Goal: Task Accomplishment & Management: Manage account settings

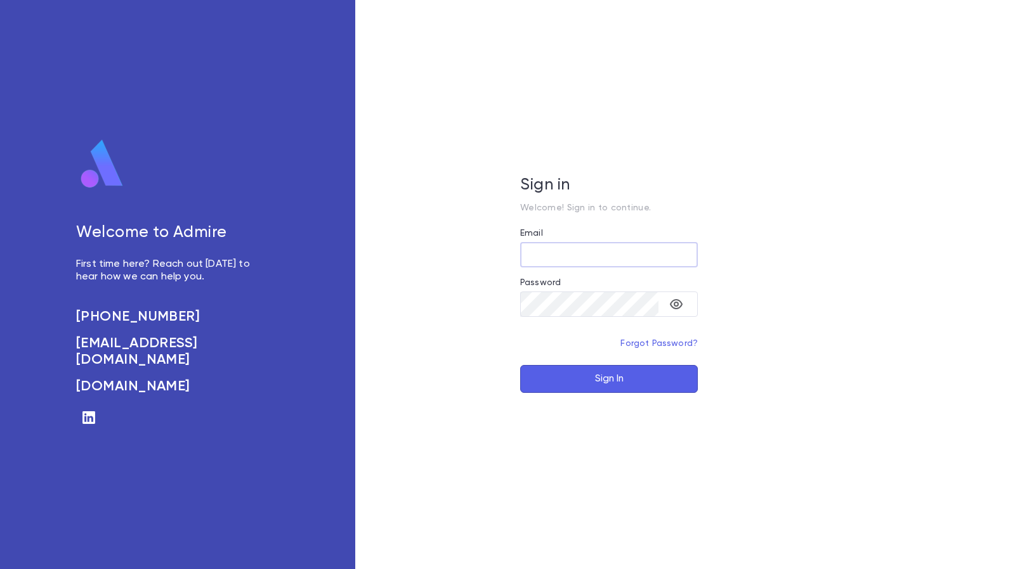
type input "**********"
click at [644, 368] on button "Sign In" at bounding box center [609, 379] width 178 height 28
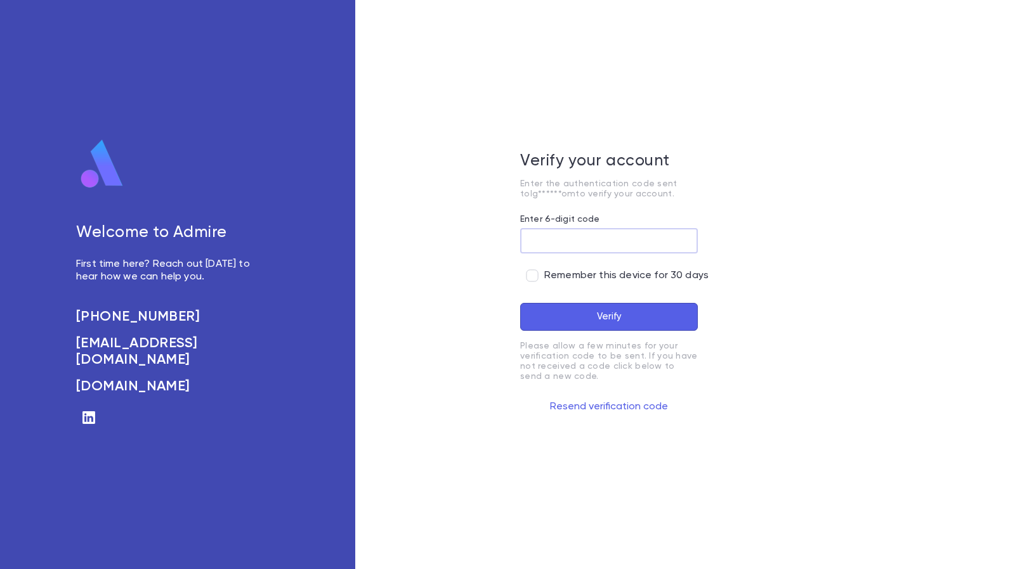
paste input "******"
type input "******"
click at [567, 313] on button "Verify" at bounding box center [609, 317] width 178 height 28
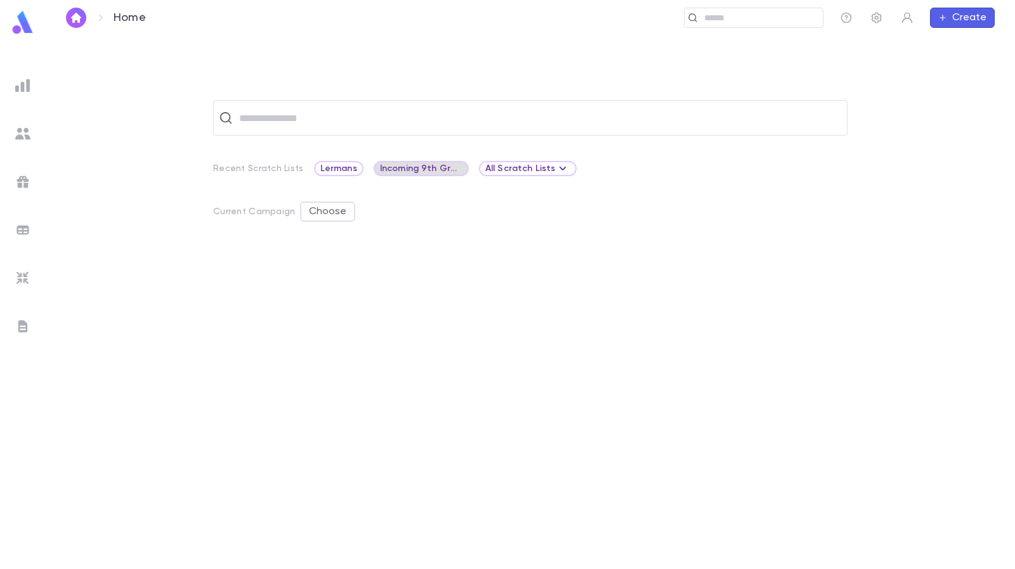
click at [425, 173] on span "Incoming 9th Grade" at bounding box center [421, 169] width 93 height 10
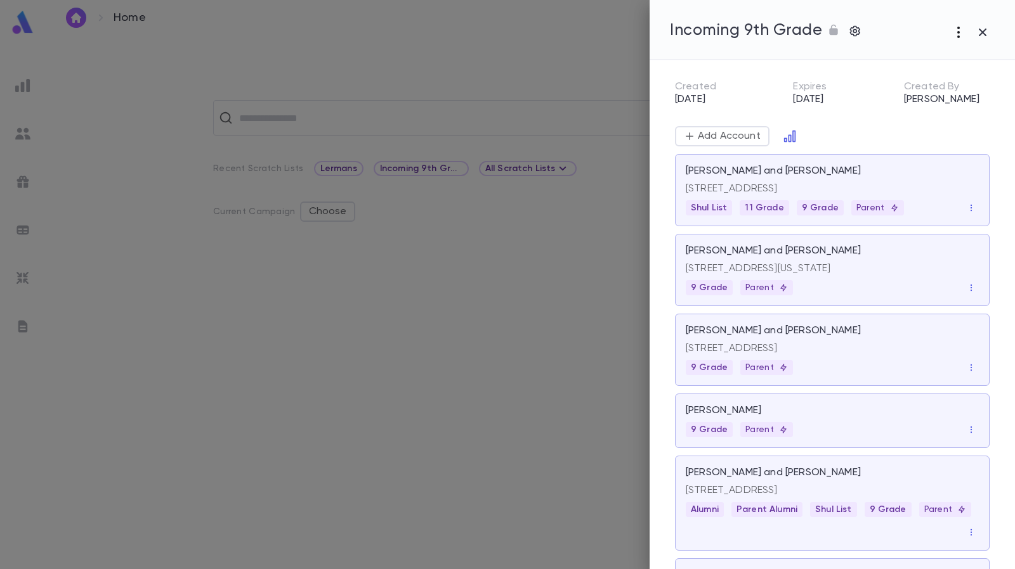
click at [963, 32] on icon "button" at bounding box center [958, 32] width 15 height 15
click at [958, 30] on div at bounding box center [507, 284] width 1015 height 569
click at [790, 136] on icon "Open in Data Center" at bounding box center [789, 136] width 13 height 13
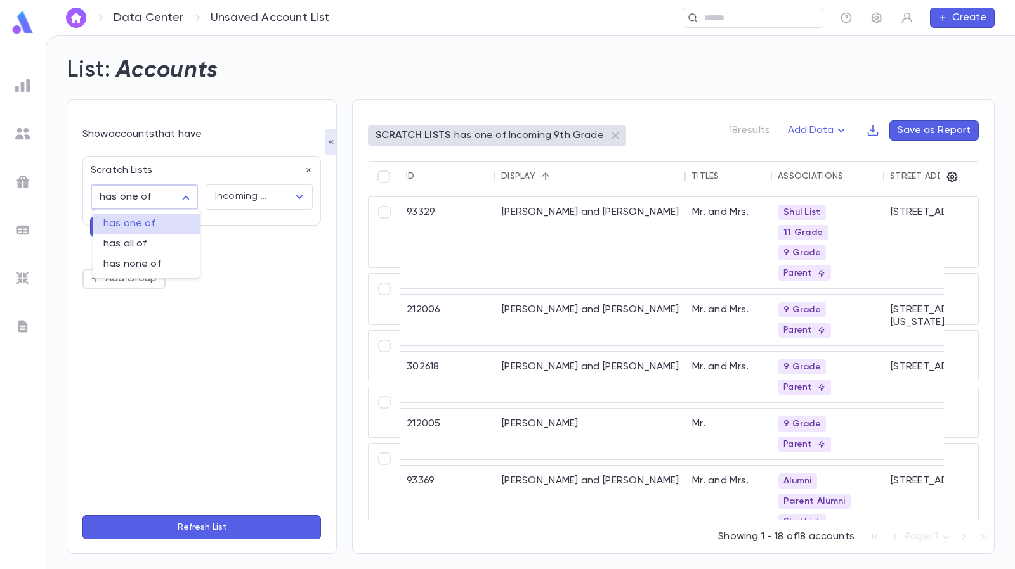
click at [145, 195] on body "**********" at bounding box center [507, 303] width 1015 height 534
click at [145, 195] on div at bounding box center [507, 284] width 1015 height 569
click at [298, 195] on icon "Open" at bounding box center [299, 197] width 15 height 15
click at [212, 360] on div "**********" at bounding box center [201, 326] width 238 height 357
click at [25, 131] on img at bounding box center [22, 133] width 15 height 15
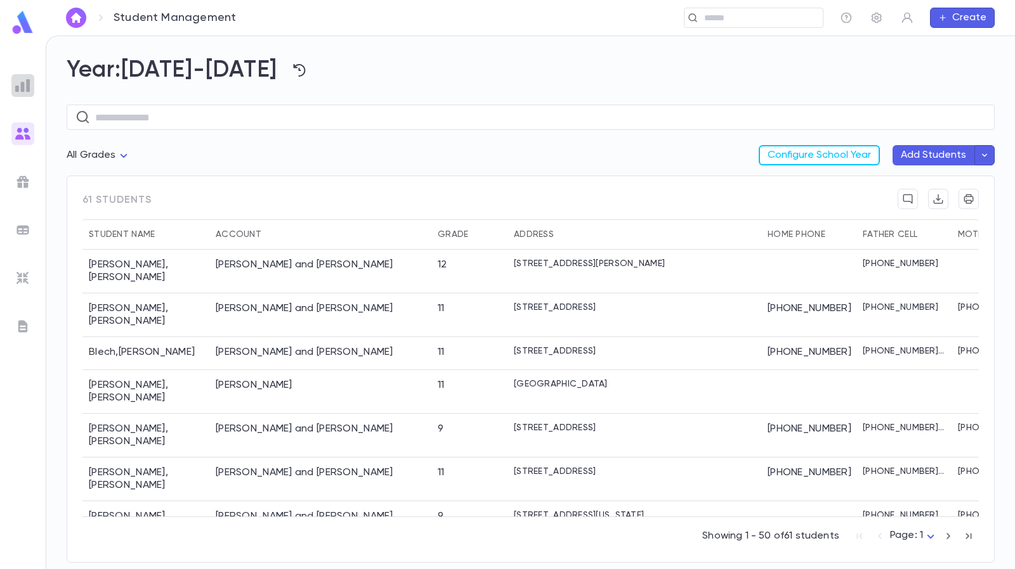
click at [16, 86] on img at bounding box center [22, 85] width 15 height 15
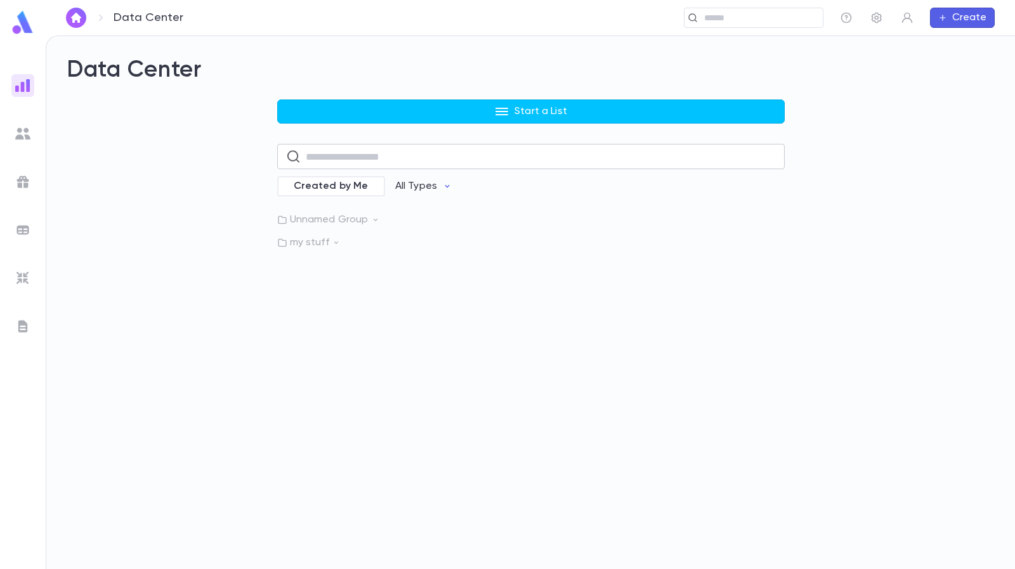
click at [401, 164] on input "text" at bounding box center [541, 157] width 470 height 25
click at [286, 220] on icon at bounding box center [282, 220] width 10 height 10
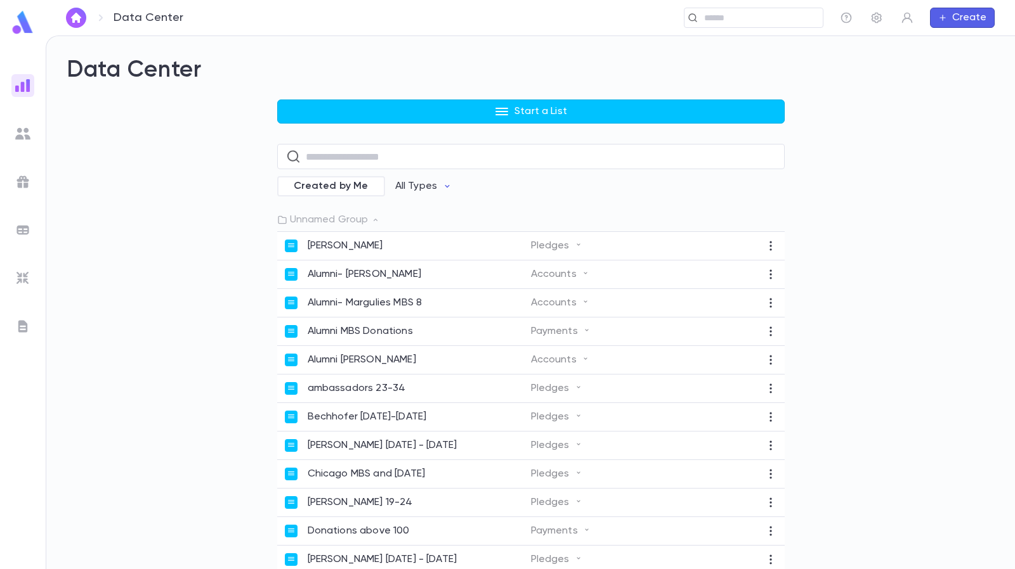
click at [19, 23] on img at bounding box center [22, 22] width 25 height 25
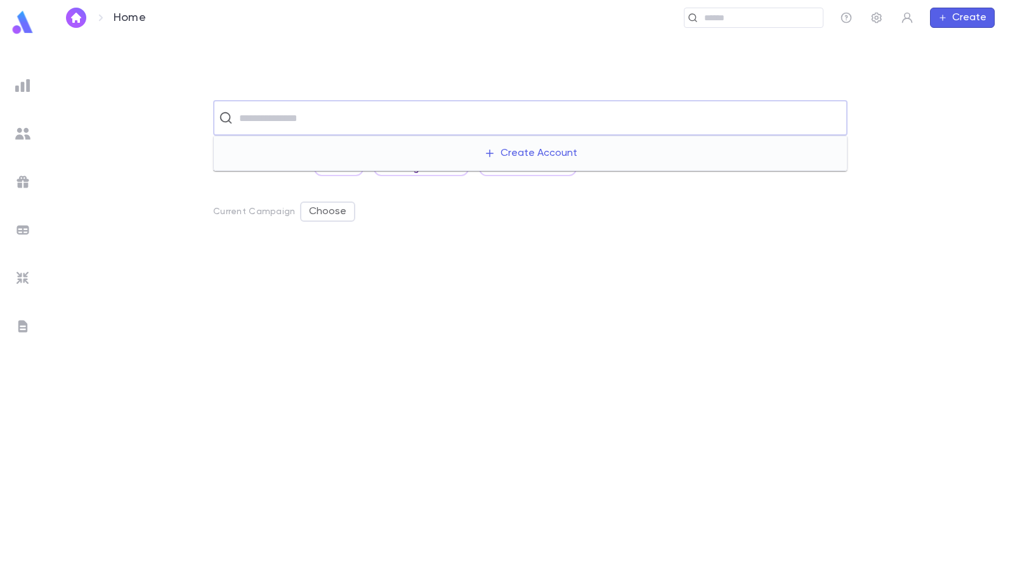
click at [334, 120] on input "text" at bounding box center [538, 118] width 606 height 24
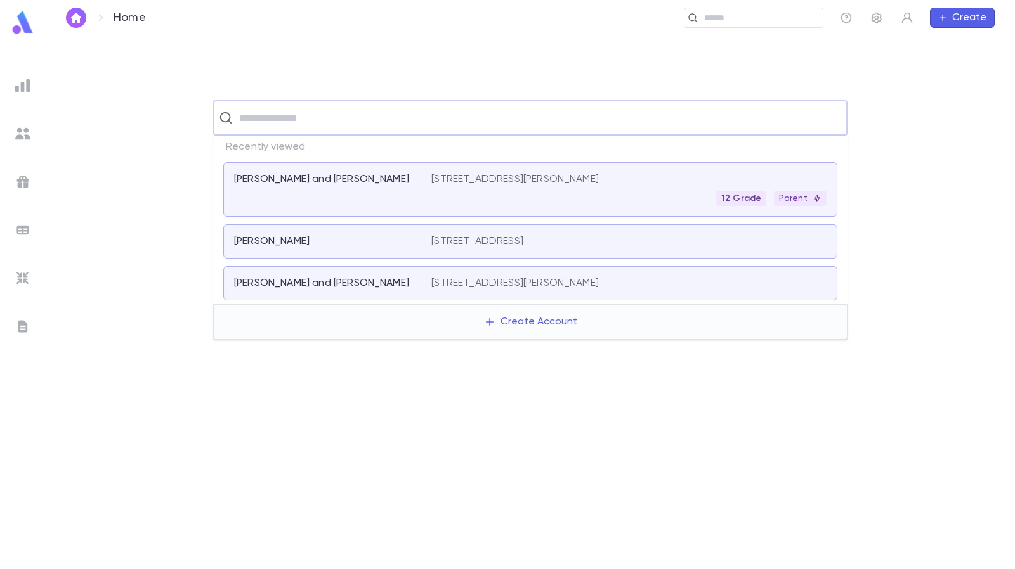
click at [341, 436] on div at bounding box center [371, 393] width 317 height 293
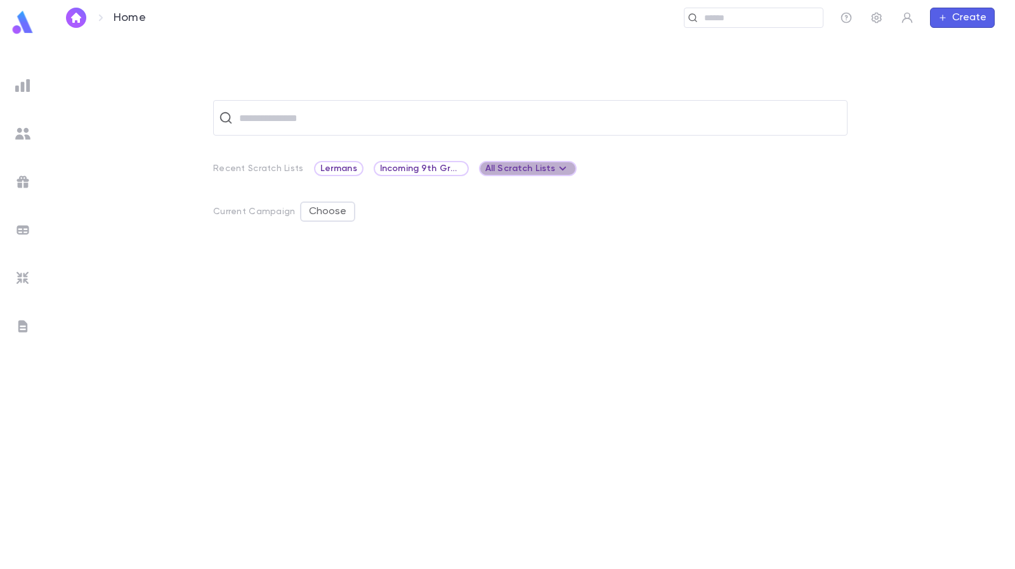
click at [539, 162] on div "All Scratch Lists" at bounding box center [528, 168] width 86 height 15
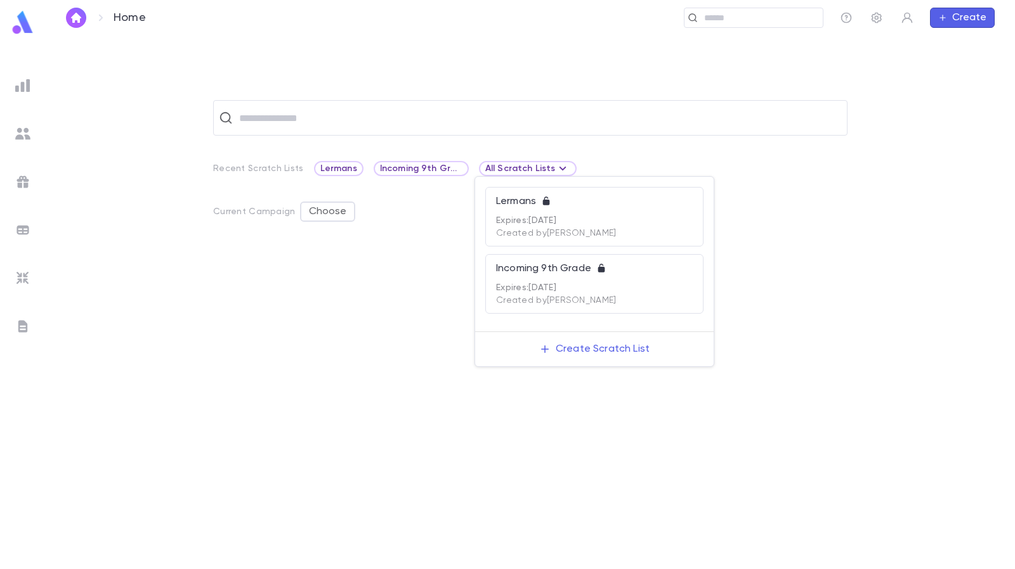
click at [411, 338] on div at bounding box center [507, 284] width 1015 height 569
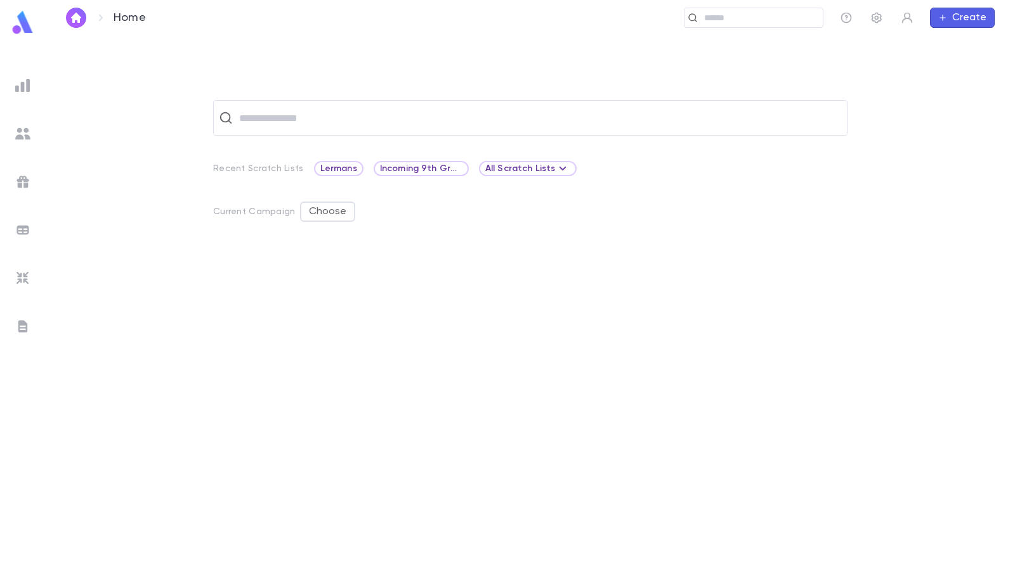
click at [23, 130] on img at bounding box center [22, 133] width 15 height 15
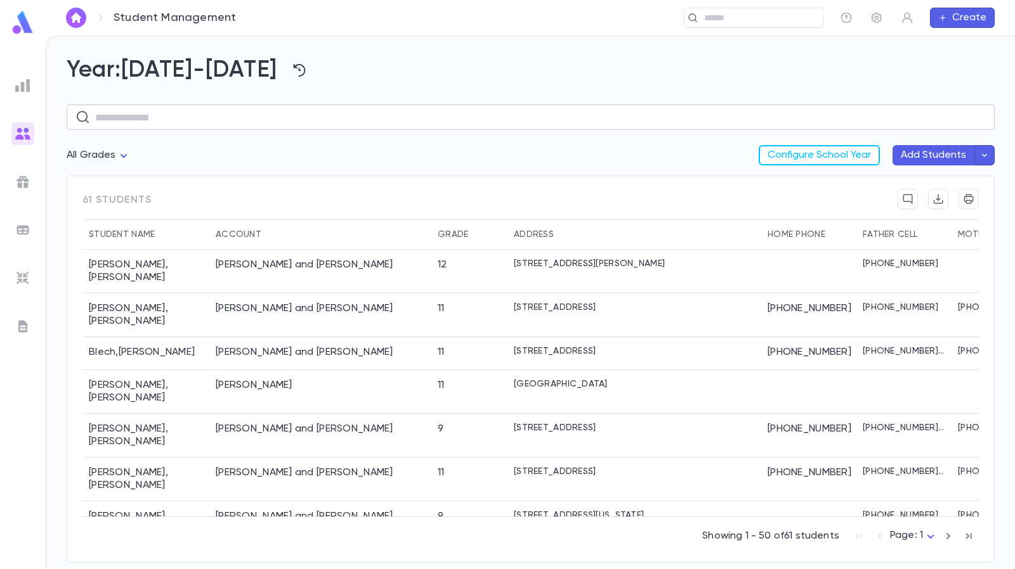
click at [219, 129] on input "text" at bounding box center [540, 117] width 890 height 25
click at [318, 136] on div "​" at bounding box center [531, 114] width 928 height 61
click at [20, 328] on img at bounding box center [22, 326] width 15 height 15
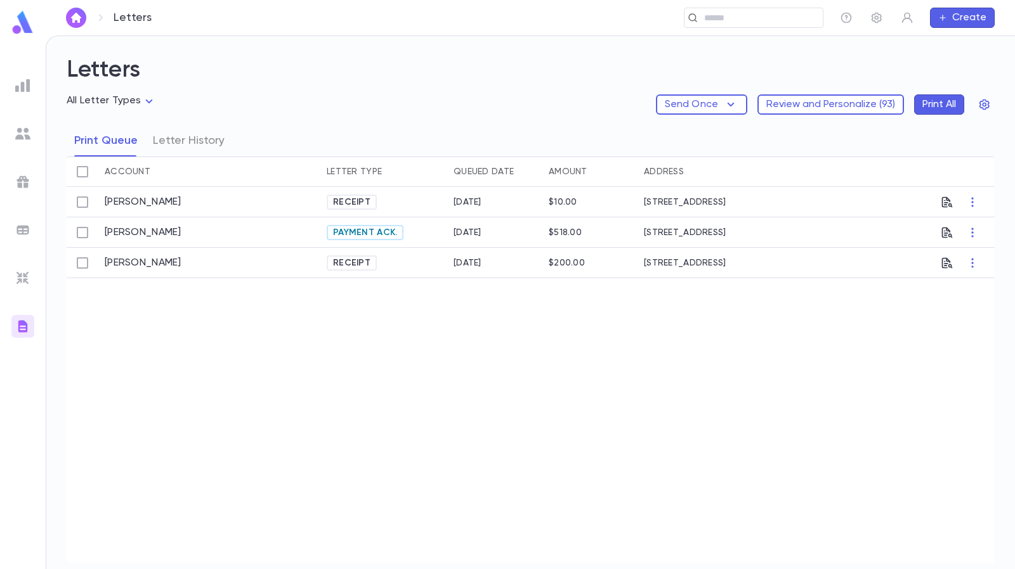
click at [20, 280] on img at bounding box center [22, 278] width 15 height 15
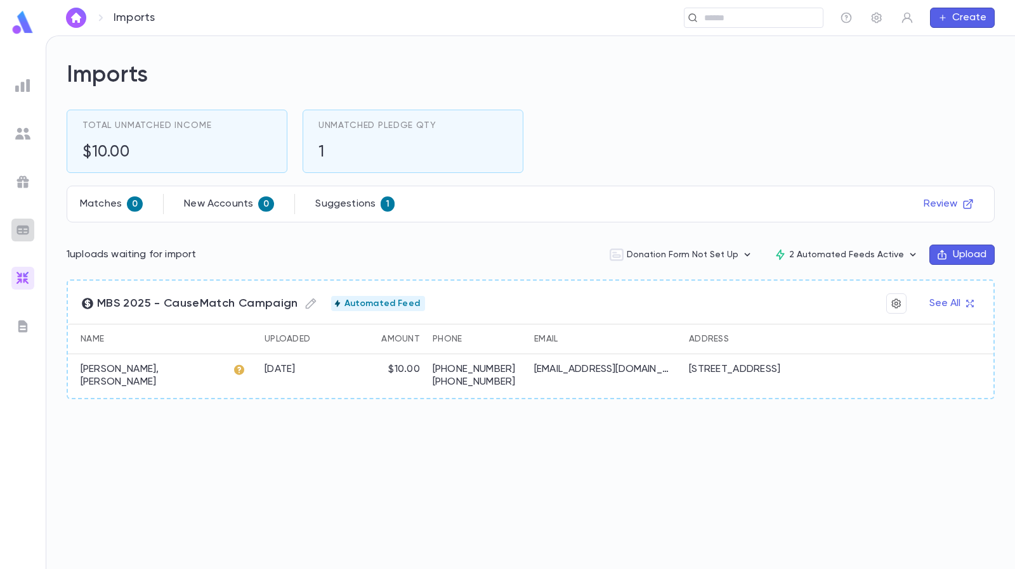
click at [20, 224] on img at bounding box center [22, 230] width 15 height 15
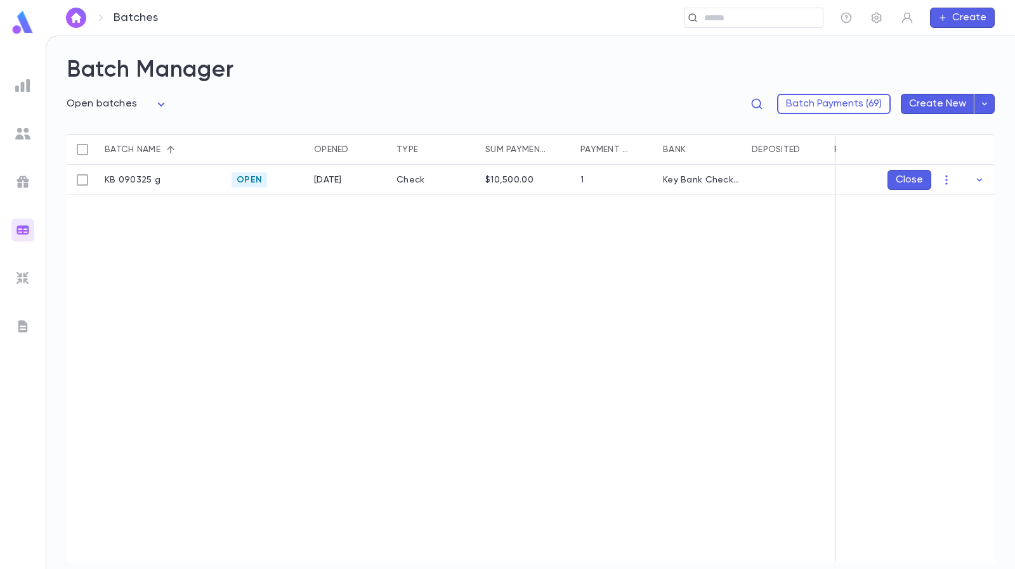
click at [25, 181] on img at bounding box center [22, 181] width 15 height 15
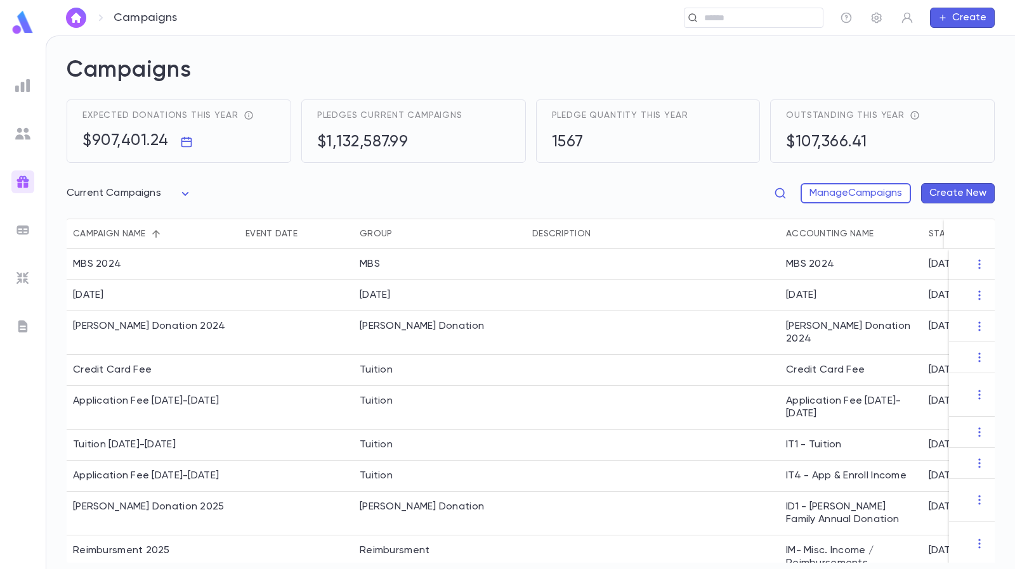
click at [22, 140] on img at bounding box center [22, 133] width 15 height 15
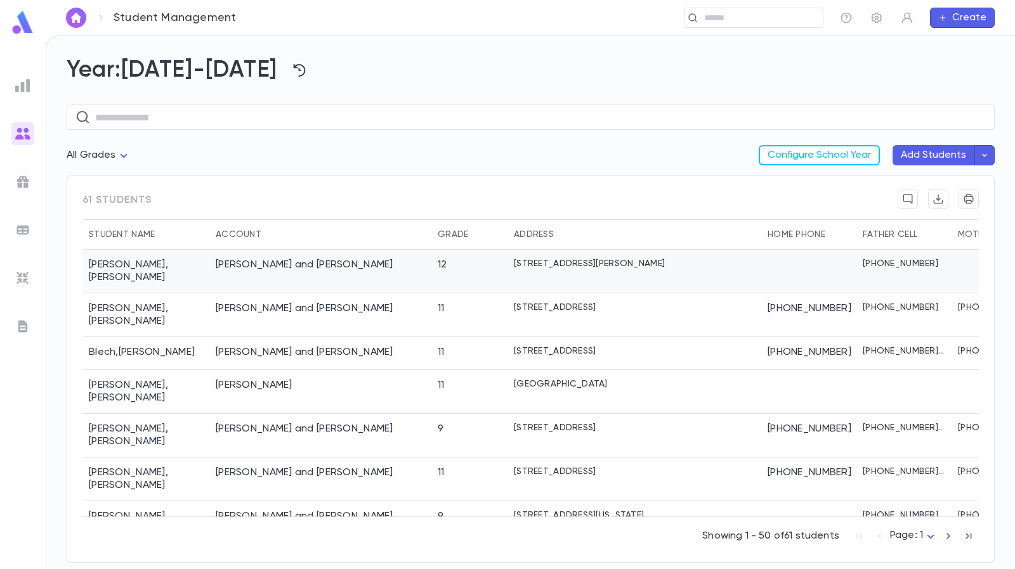
click at [260, 263] on div "Abrams, Shlomo and Hudis" at bounding box center [305, 265] width 178 height 13
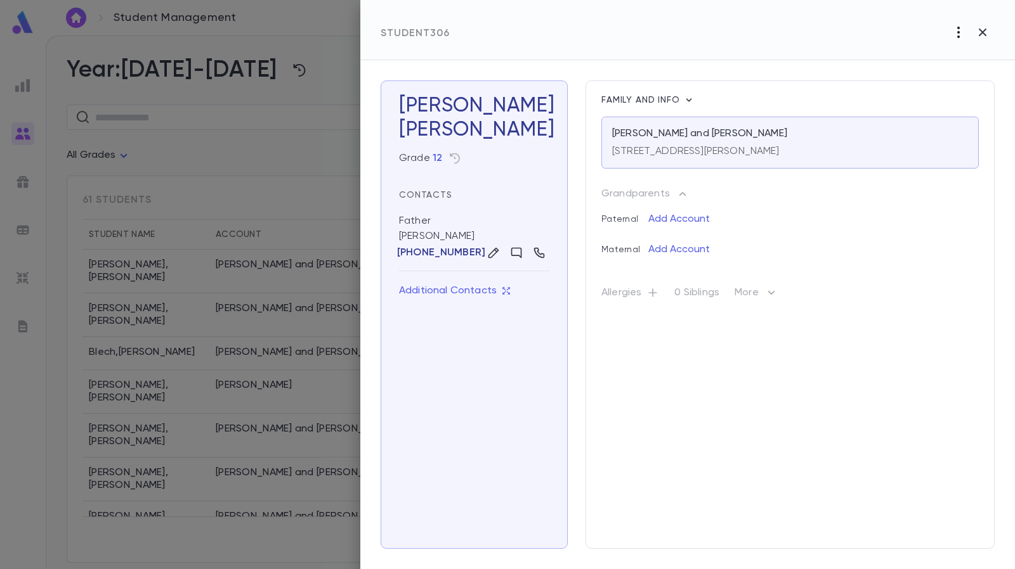
click at [959, 34] on icon "button" at bounding box center [958, 32] width 15 height 15
click at [983, 30] on div at bounding box center [507, 284] width 1015 height 569
click at [983, 30] on icon "button" at bounding box center [982, 32] width 15 height 15
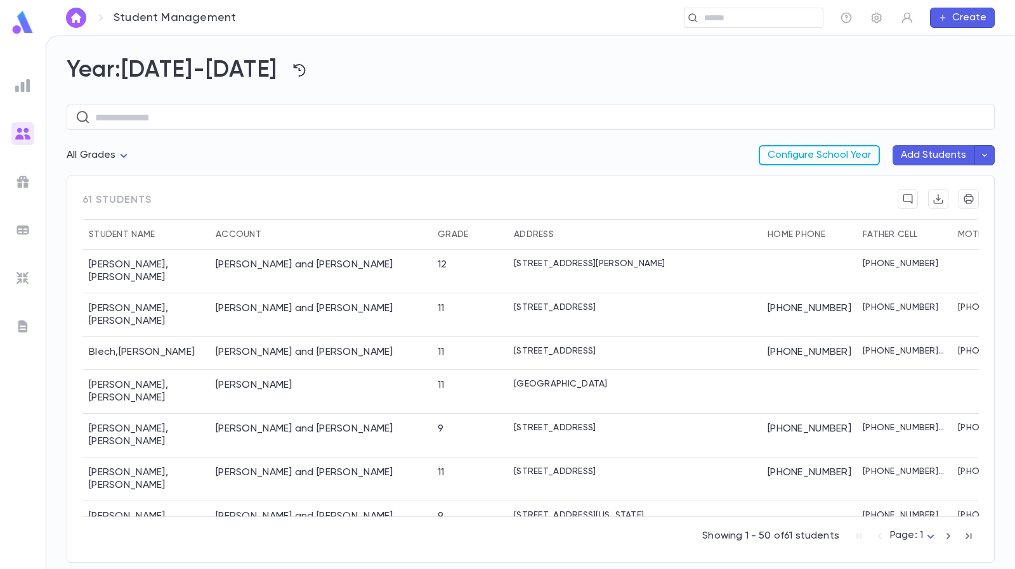
click at [855, 157] on button "Configure School Year" at bounding box center [818, 155] width 121 height 20
